Goal: Information Seeking & Learning: Learn about a topic

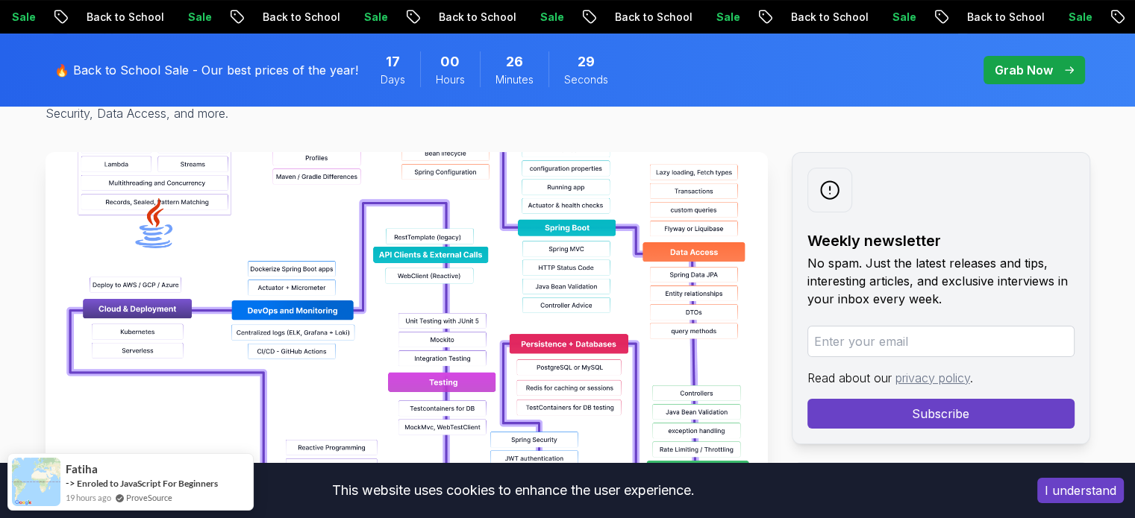
scroll to position [179, 0]
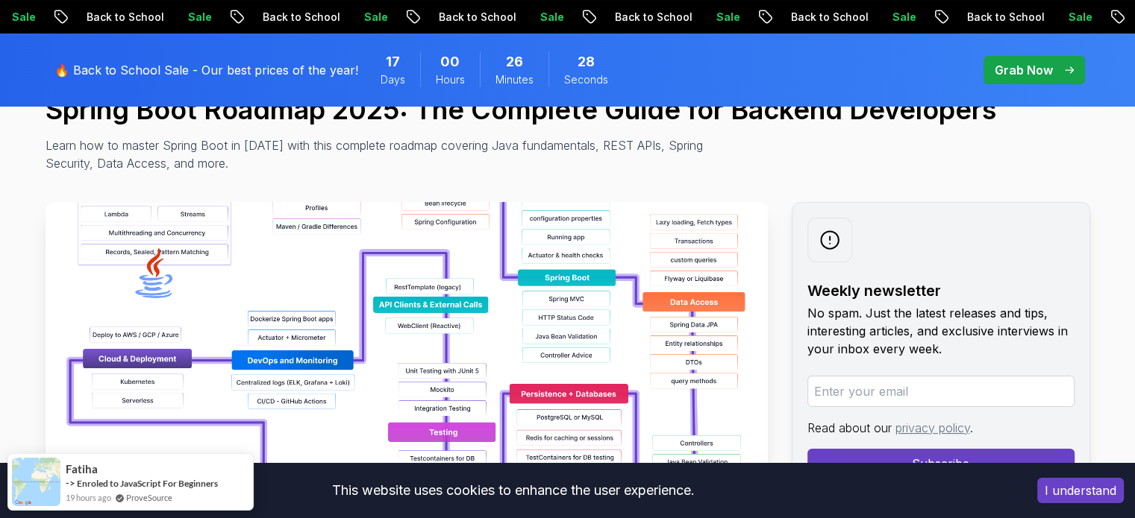
click at [309, 261] on img at bounding box center [407, 370] width 722 height 336
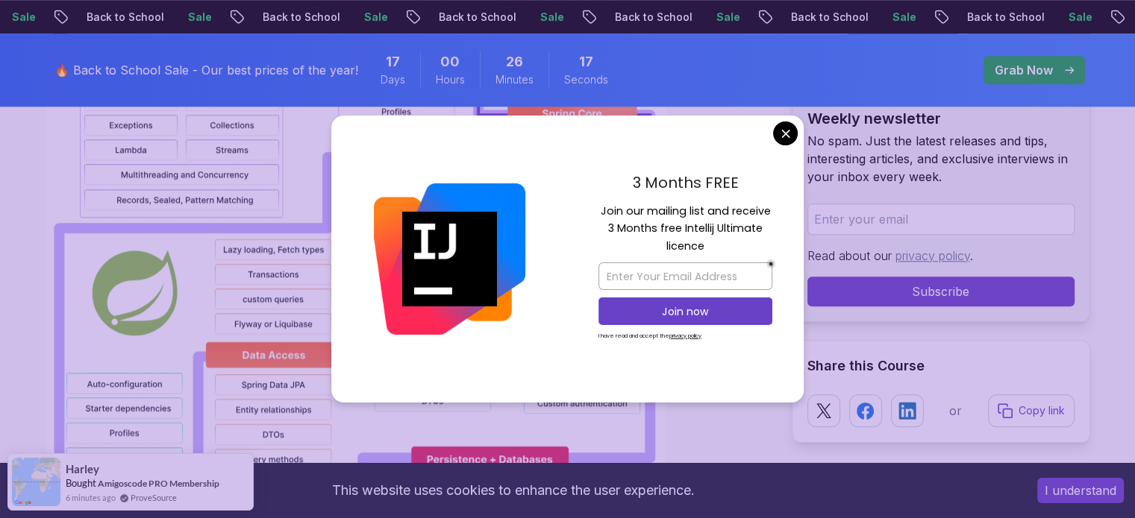
scroll to position [1267, 0]
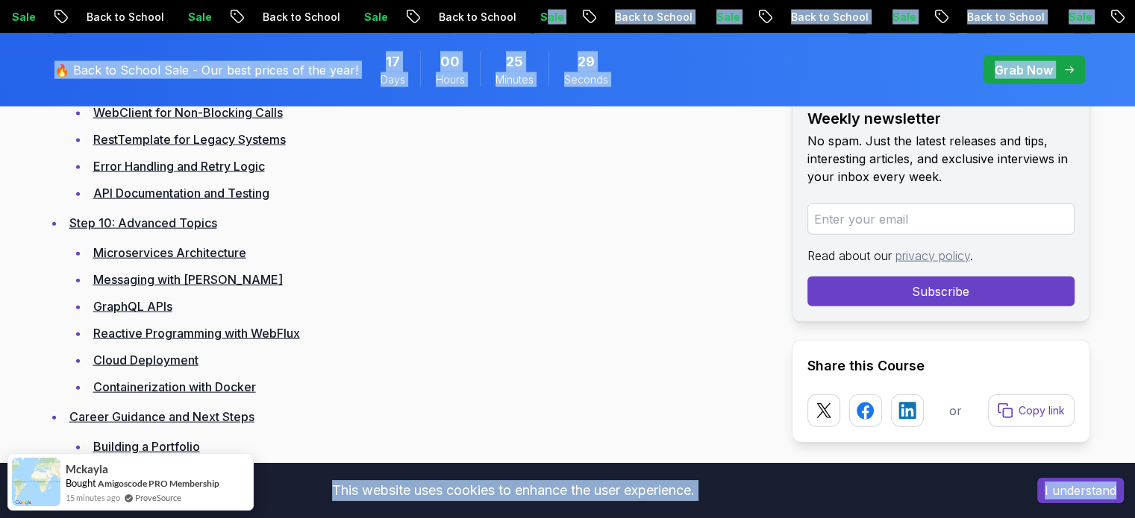
scroll to position [3333, 0]
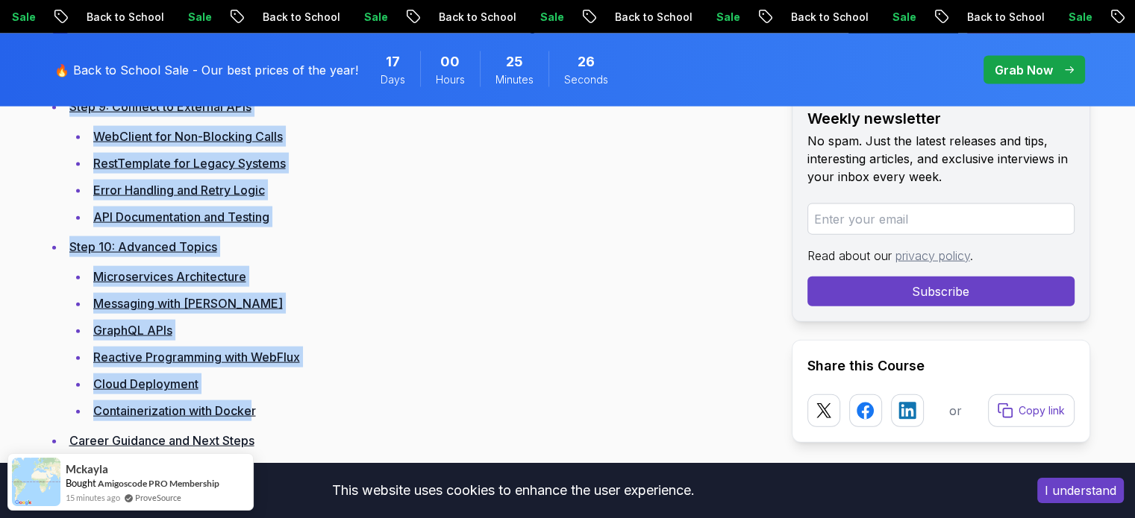
drag, startPoint x: 66, startPoint y: 326, endPoint x: 254, endPoint y: 401, distance: 202.9
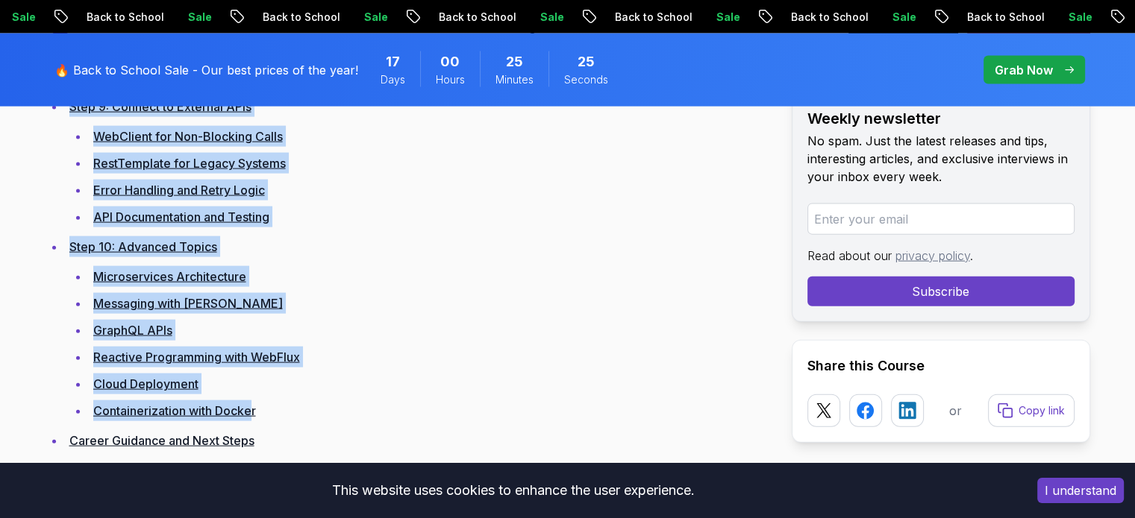
copy ul "Step 1: Master Java Fundamentals Core Java Concepts Modern Java Features Practi…"
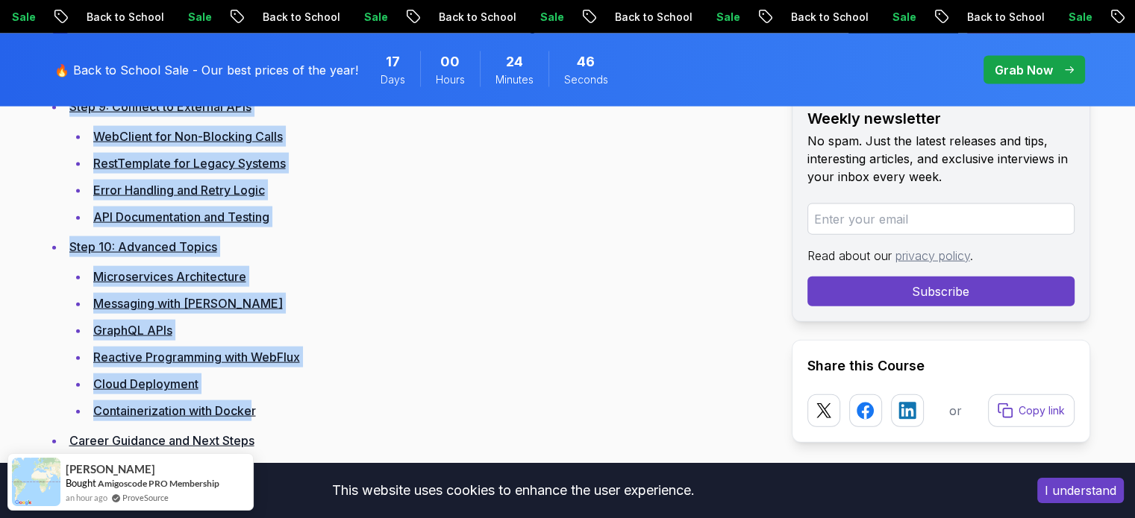
click at [378, 260] on li "Step 10: Advanced Topics Microservices Architecture Messaging with [PERSON_NAME…" at bounding box center [416, 328] width 703 height 185
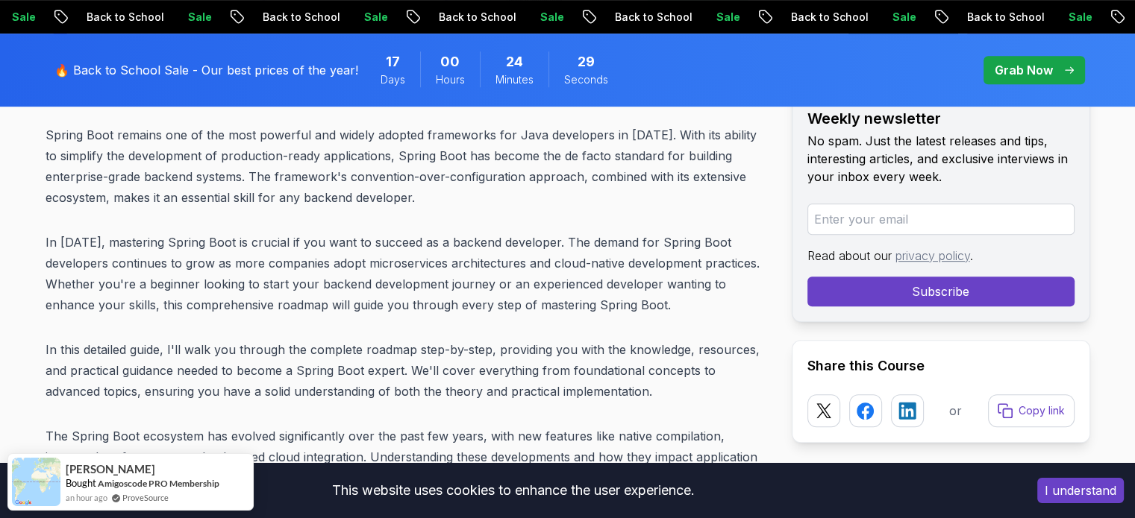
scroll to position [292, 0]
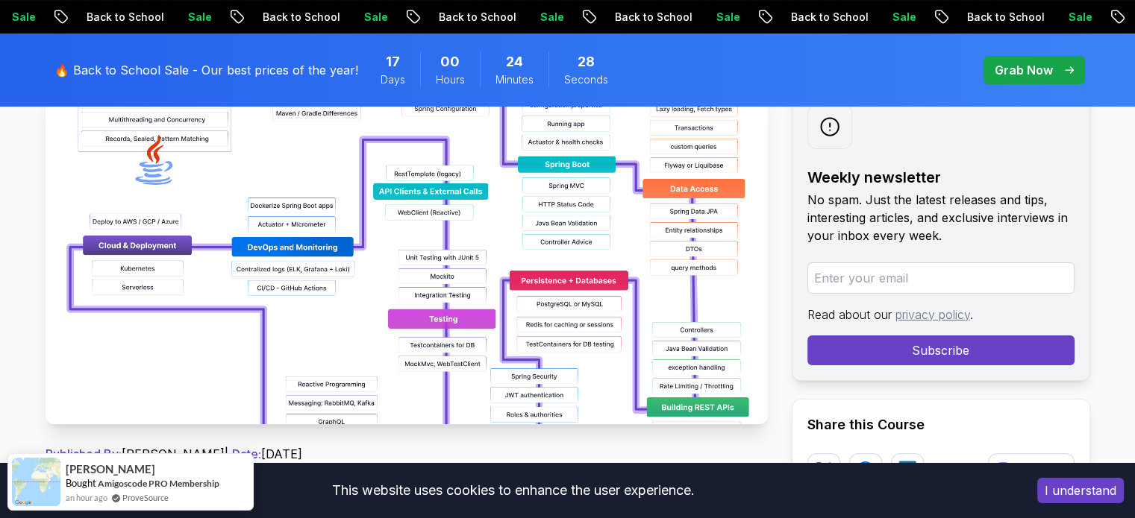
click at [668, 277] on img at bounding box center [407, 257] width 722 height 336
click at [668, 282] on img at bounding box center [407, 257] width 722 height 336
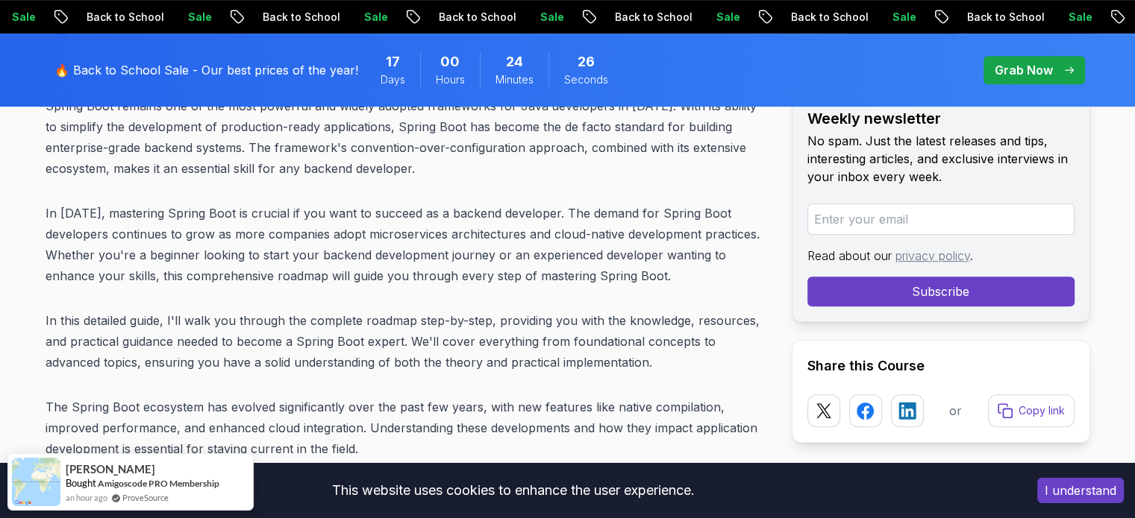
scroll to position [964, 0]
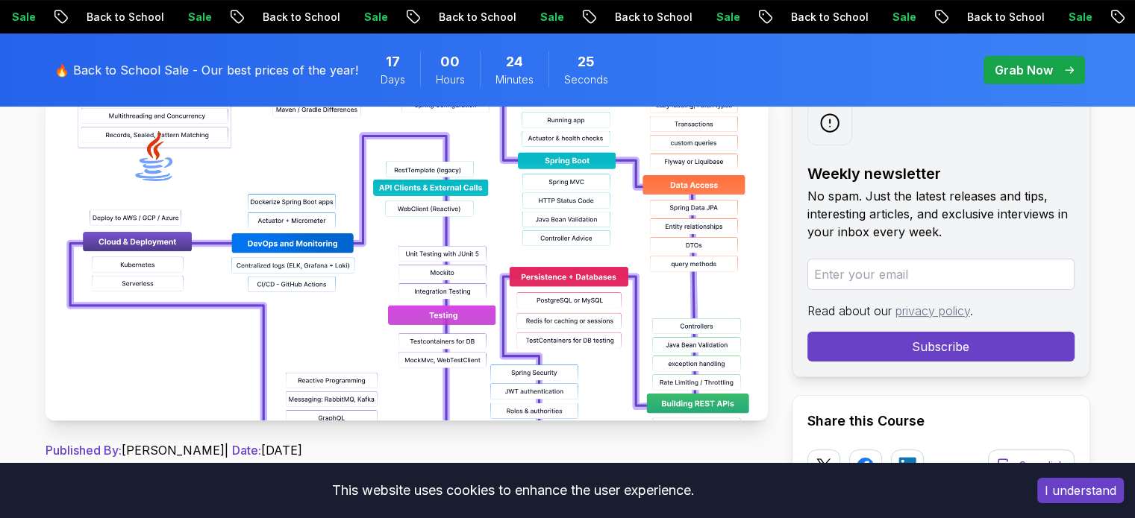
scroll to position [69, 0]
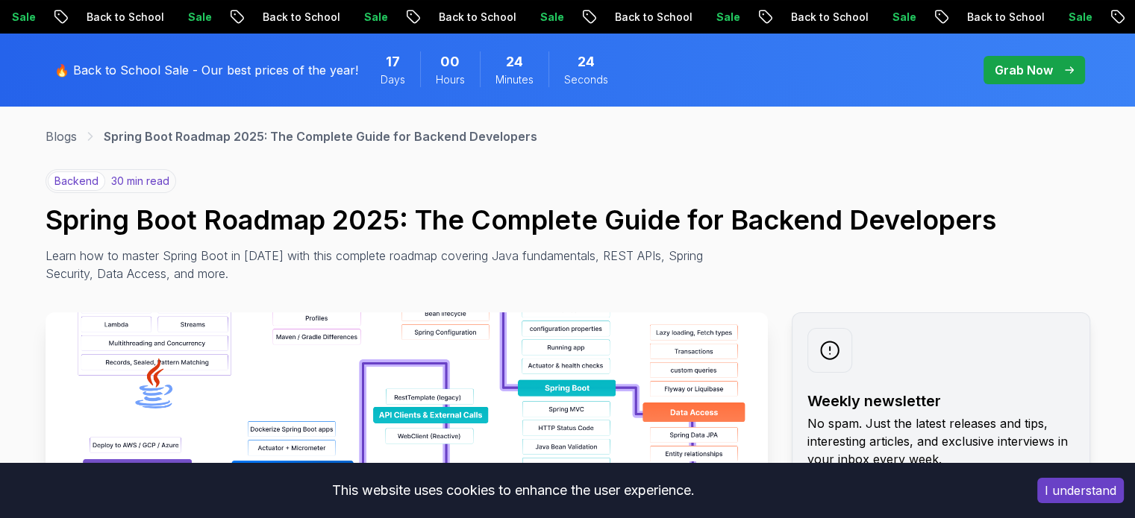
click at [313, 375] on img at bounding box center [407, 481] width 722 height 336
click at [319, 378] on img at bounding box center [407, 481] width 722 height 336
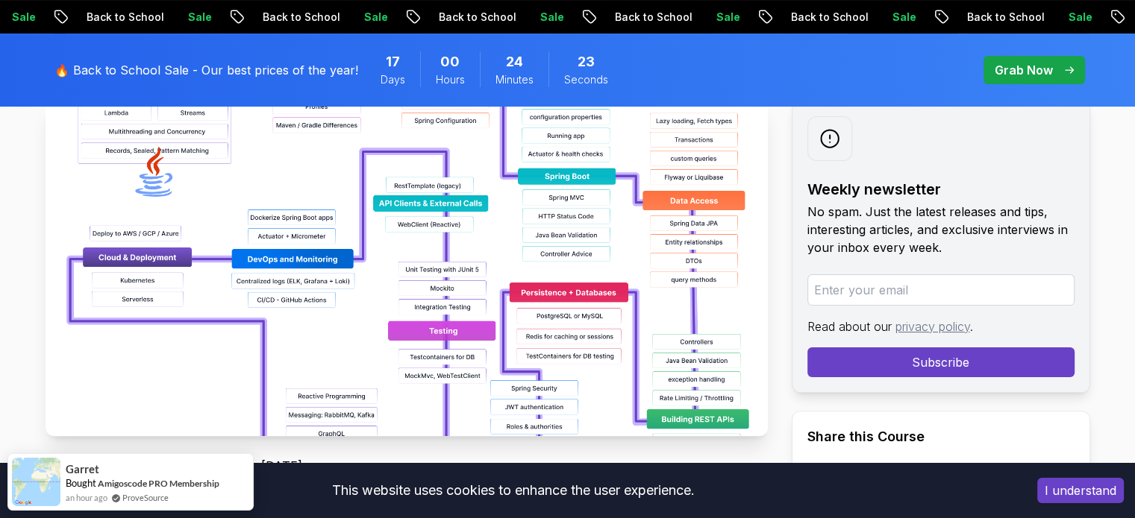
scroll to position [292, 0]
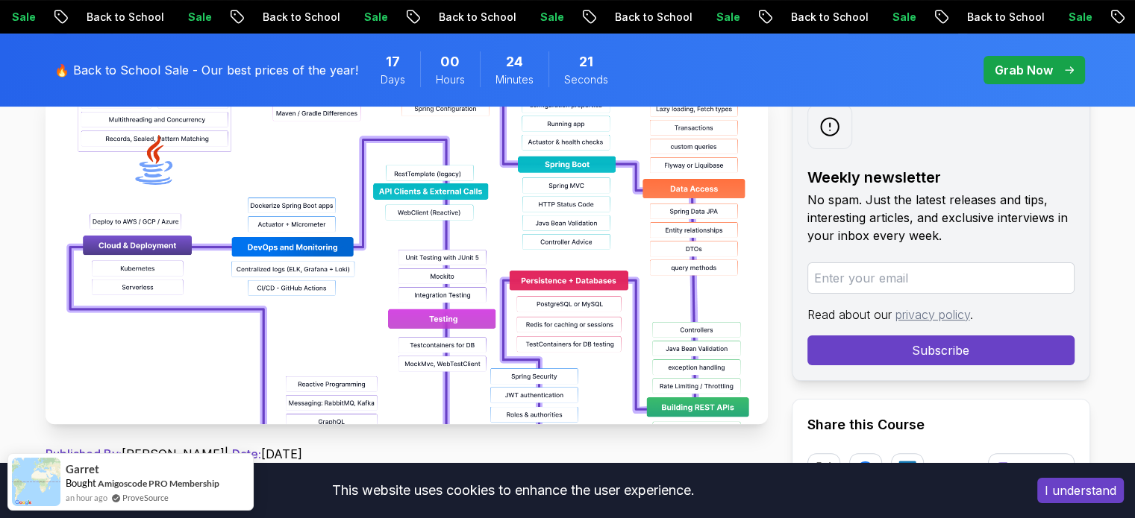
click at [344, 310] on img at bounding box center [407, 257] width 722 height 336
drag, startPoint x: 342, startPoint y: 313, endPoint x: 338, endPoint y: 319, distance: 8.1
click at [342, 314] on img at bounding box center [407, 257] width 722 height 336
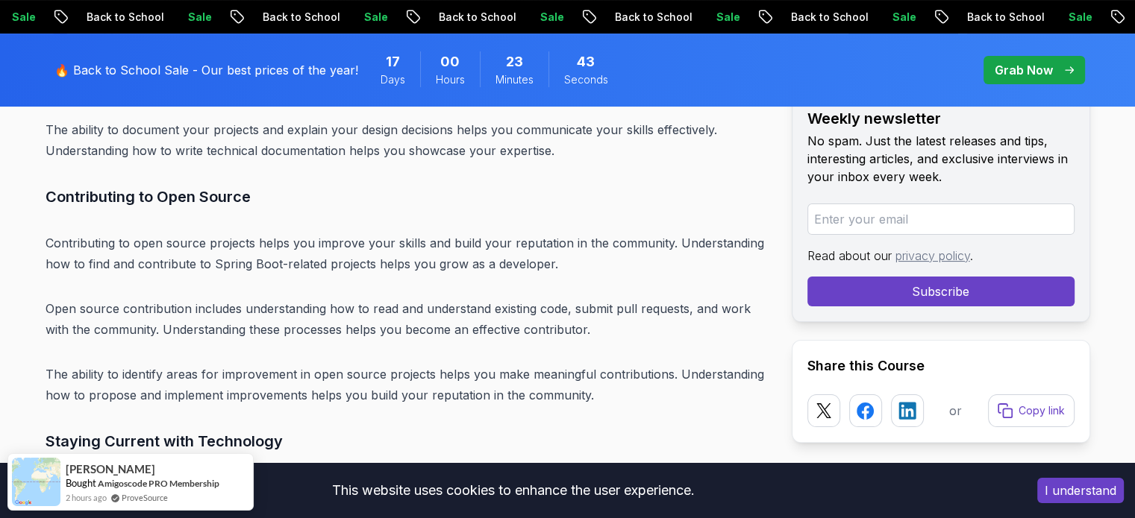
scroll to position [17226, 0]
